Goal: Information Seeking & Learning: Learn about a topic

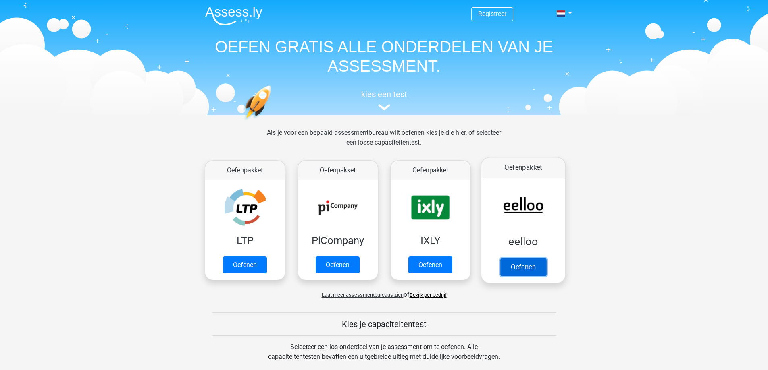
click at [524, 258] on link "Oefenen" at bounding box center [523, 267] width 46 height 18
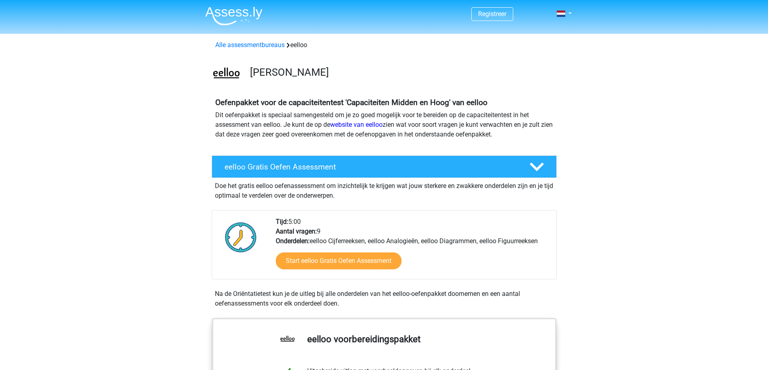
drag, startPoint x: 250, startPoint y: 72, endPoint x: 322, endPoint y: 71, distance: 72.6
click at [322, 71] on div "eelloo Oefenpakket" at bounding box center [400, 74] width 312 height 16
click at [322, 71] on h3 "eelloo Oefenpakket" at bounding box center [400, 72] width 300 height 12
drag, startPoint x: 311, startPoint y: 67, endPoint x: 283, endPoint y: 66, distance: 28.6
click at [283, 66] on h3 "eelloo Oefenpakket" at bounding box center [400, 72] width 300 height 12
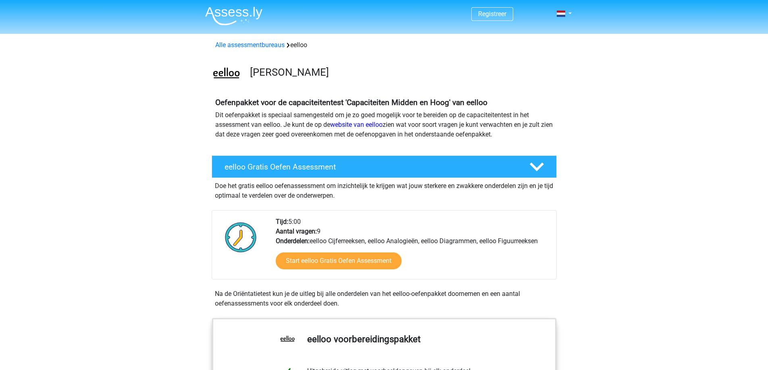
click at [270, 72] on h3 "eelloo Oefenpakket" at bounding box center [400, 72] width 300 height 12
drag, startPoint x: 287, startPoint y: 69, endPoint x: 310, endPoint y: 73, distance: 23.7
click at [309, 73] on h3 "eelloo Oefenpakket" at bounding box center [400, 72] width 300 height 12
click at [310, 73] on h3 "eelloo Oefenpakket" at bounding box center [400, 72] width 300 height 12
